Goal: Information Seeking & Learning: Find specific fact

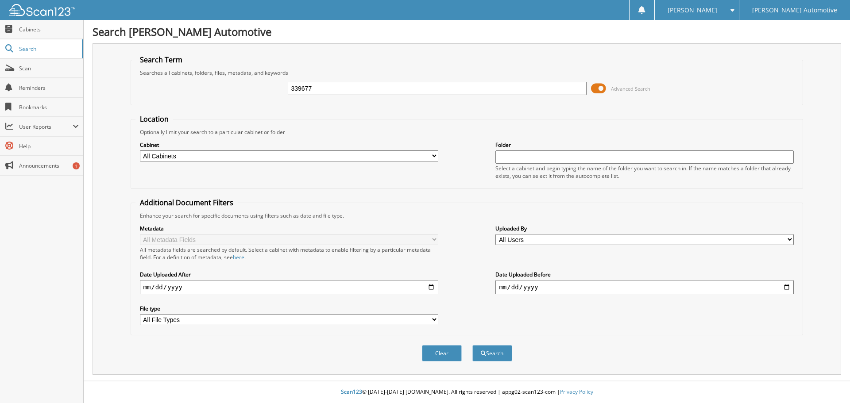
type input "339677"
click at [472, 345] on button "Search" at bounding box center [492, 353] width 40 height 16
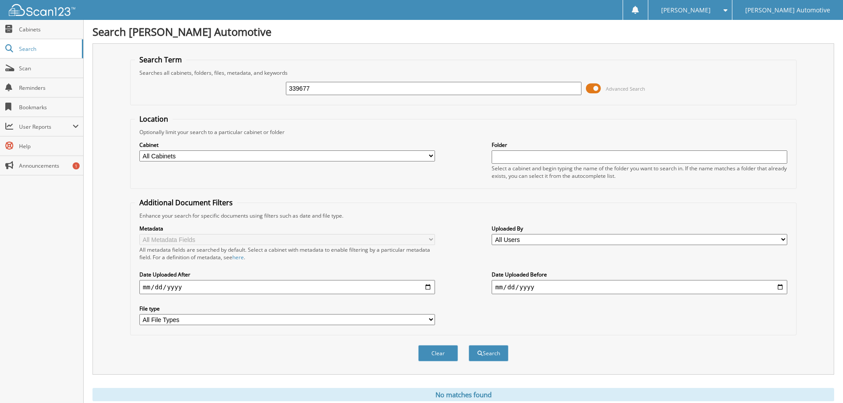
click at [316, 93] on input "339677" at bounding box center [434, 88] width 296 height 13
